Goal: Find specific page/section

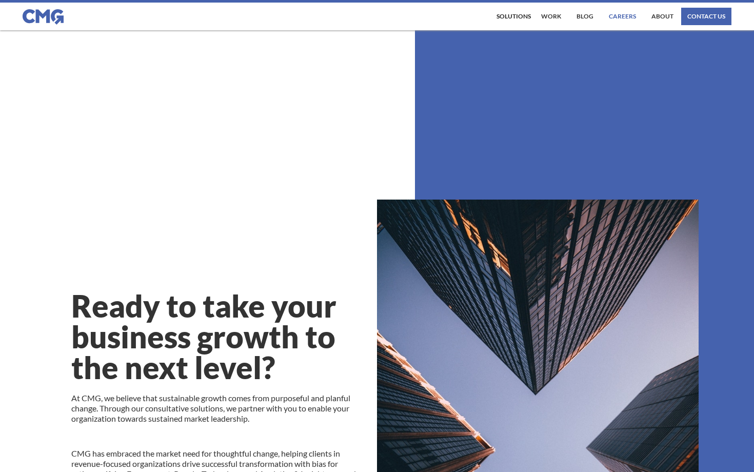
click at [627, 19] on link "Careers" at bounding box center [622, 16] width 32 height 17
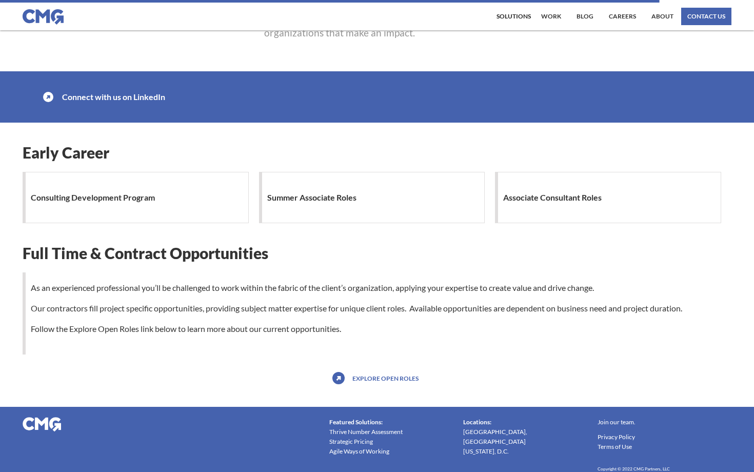
scroll to position [874, 0]
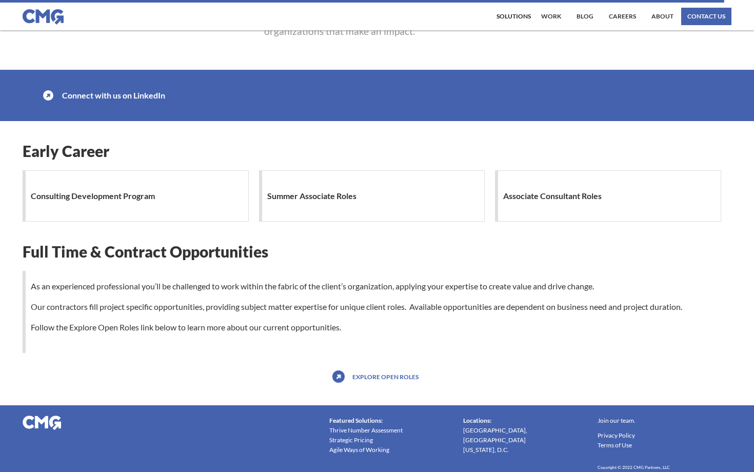
click at [401, 202] on div "Summer Associate Roles" at bounding box center [372, 195] width 226 height 51
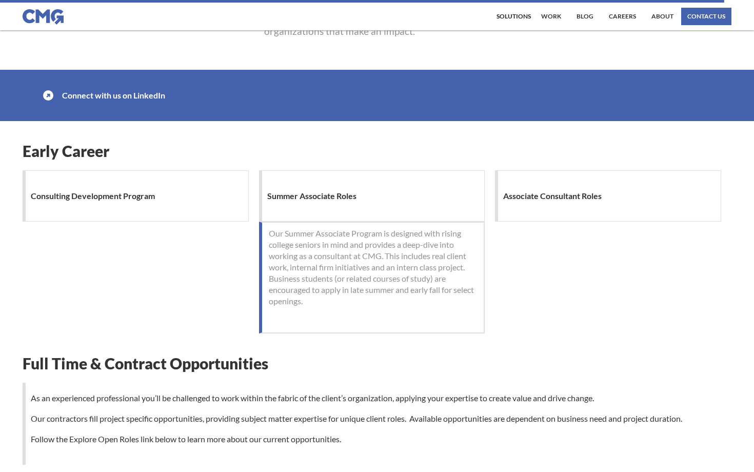
click at [325, 197] on h1 "Summer Associate Roles" at bounding box center [314, 196] width 94 height 21
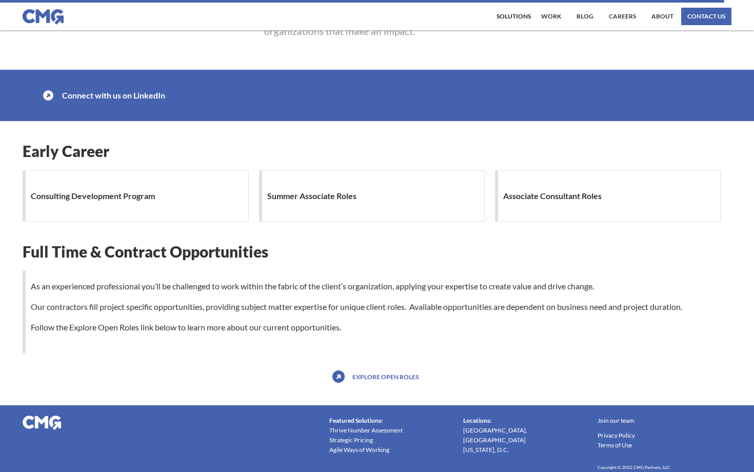
click at [325, 197] on h1 "Summer Associate Roles" at bounding box center [314, 196] width 94 height 21
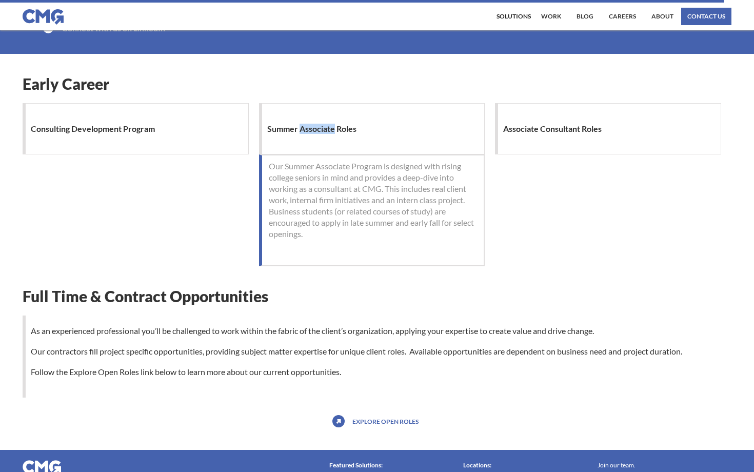
scroll to position [1022, 0]
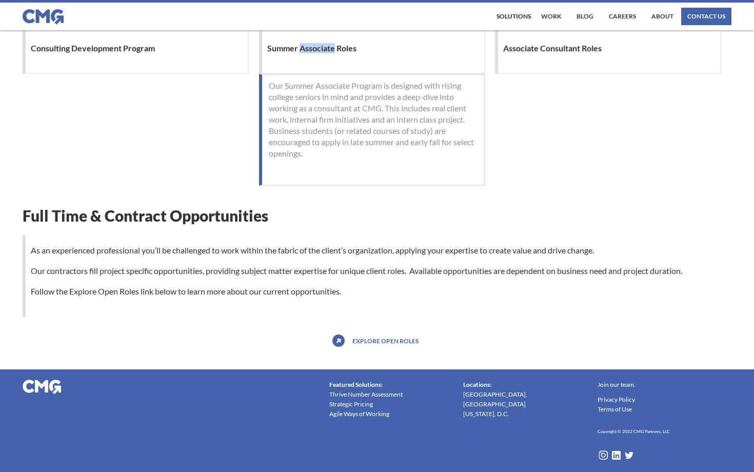
click at [392, 341] on link "Explore open roles" at bounding box center [385, 340] width 71 height 16
click at [639, 10] on link "Careers" at bounding box center [622, 16] width 32 height 17
